Goal: Task Accomplishment & Management: Manage account settings

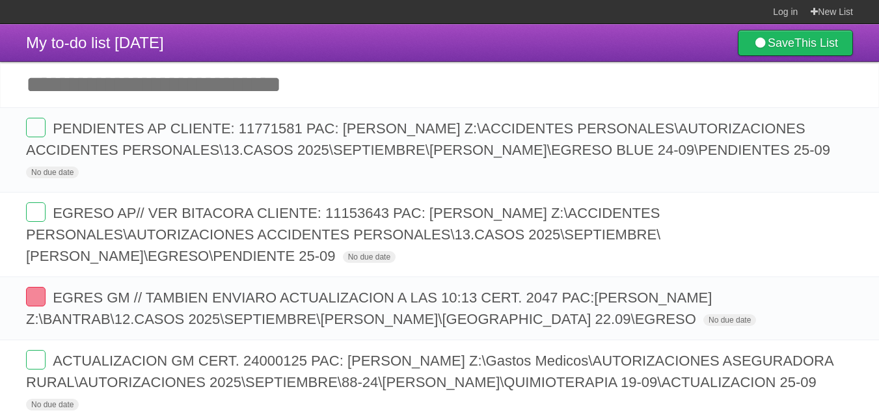
scroll to position [301, 0]
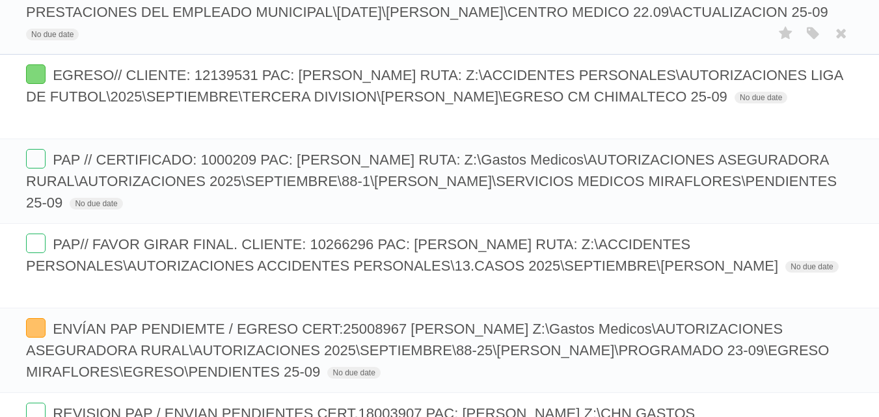
scroll to position [65, 0]
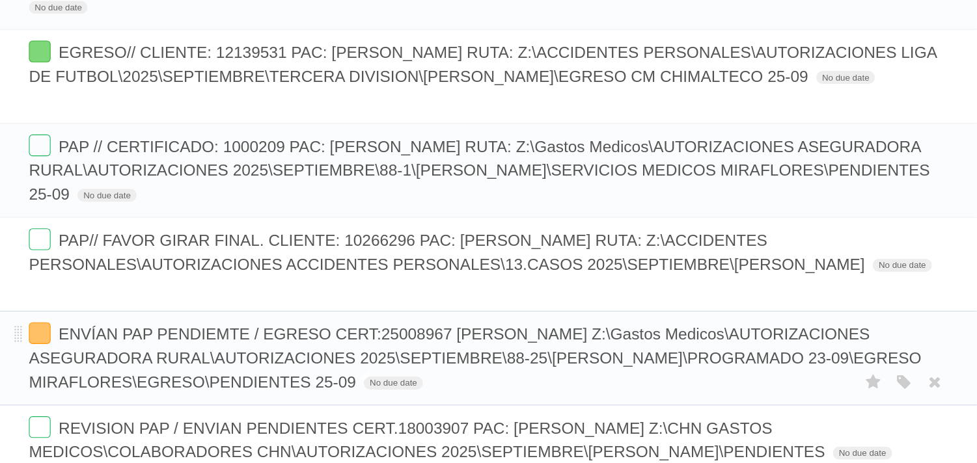
scroll to position [195, 0]
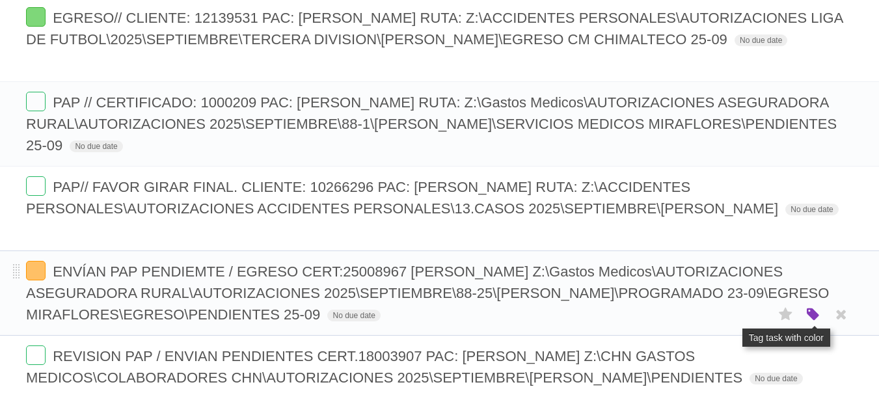
click at [813, 316] on icon "button" at bounding box center [814, 315] width 18 height 17
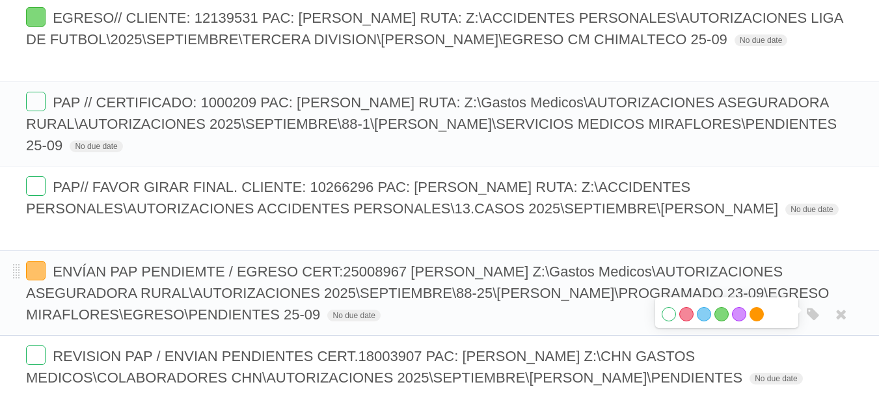
click at [753, 316] on label "Orange" at bounding box center [757, 314] width 14 height 14
click at [669, 315] on label "White" at bounding box center [669, 314] width 14 height 14
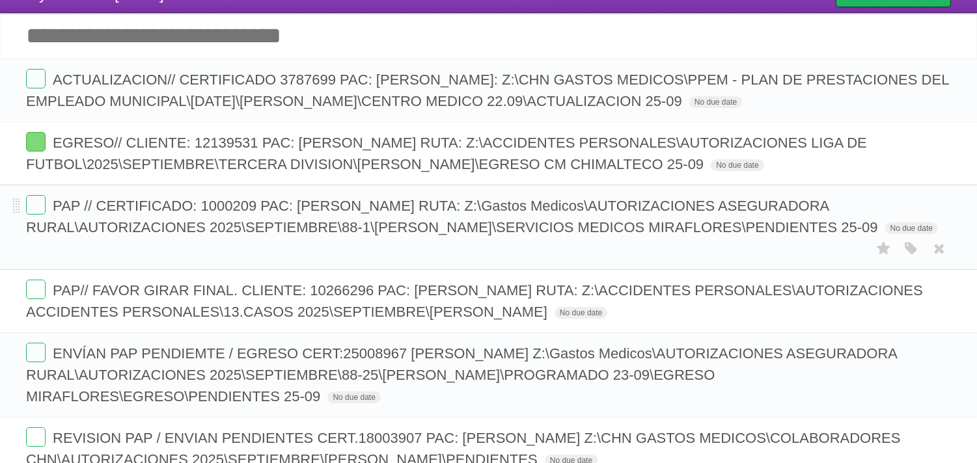
scroll to position [0, 0]
